Goal: Information Seeking & Learning: Find specific fact

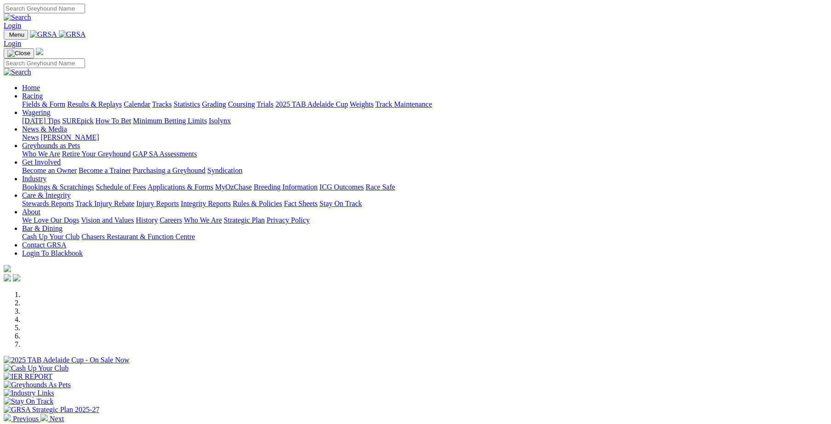
click at [71, 191] on link "Care & Integrity" at bounding box center [46, 195] width 49 height 8
click at [231, 199] on link "Integrity Reports" at bounding box center [206, 203] width 50 height 8
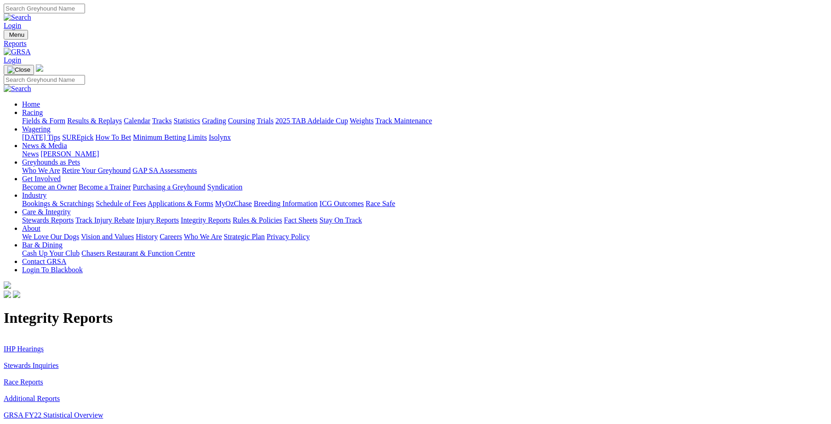
click at [59, 361] on link "Stewards Inquiries" at bounding box center [31, 365] width 55 height 8
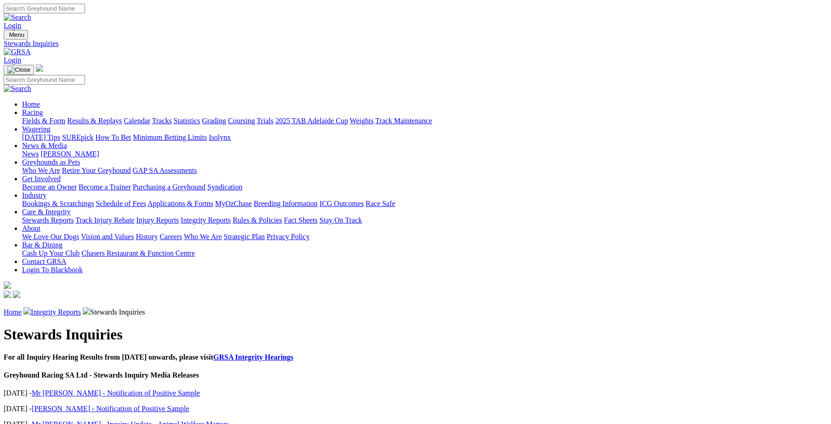
click at [190, 389] on link "Mr [PERSON_NAME] - Notification of Positive Sample" at bounding box center [116, 393] width 168 height 8
